Goal: Task Accomplishment & Management: Manage account settings

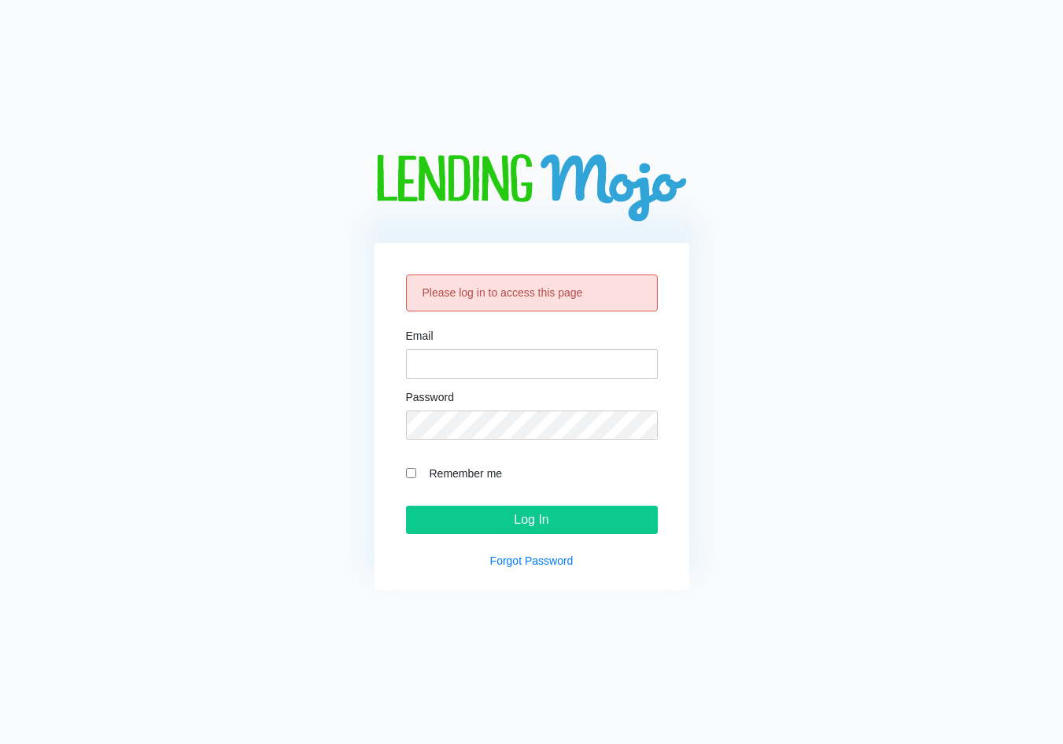
click at [436, 335] on div "Email" at bounding box center [532, 354] width 252 height 49
click at [456, 363] on input "Email" at bounding box center [532, 364] width 252 height 30
paste input "[EMAIL_ADDRESS][DOMAIN_NAME]"
type input "[EMAIL_ADDRESS][DOMAIN_NAME]"
click at [413, 471] on input "Remember me" at bounding box center [411, 473] width 10 height 10
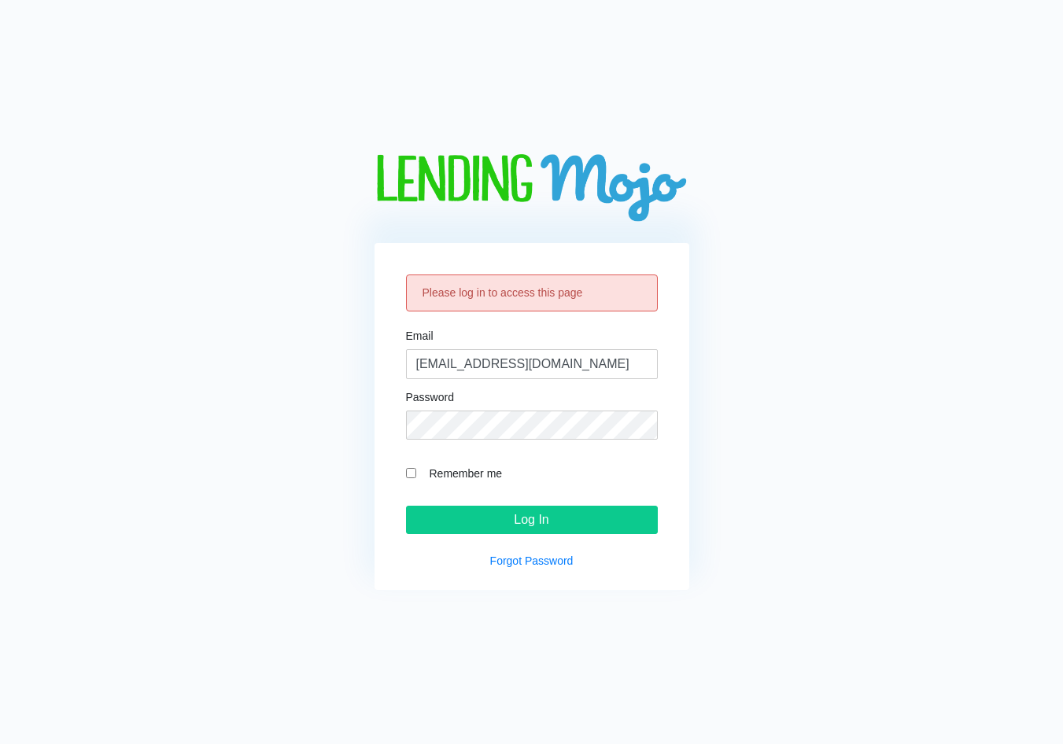
checkbox input "true"
click at [463, 525] on input "Log In" at bounding box center [532, 520] width 252 height 28
